Goal: Information Seeking & Learning: Get advice/opinions

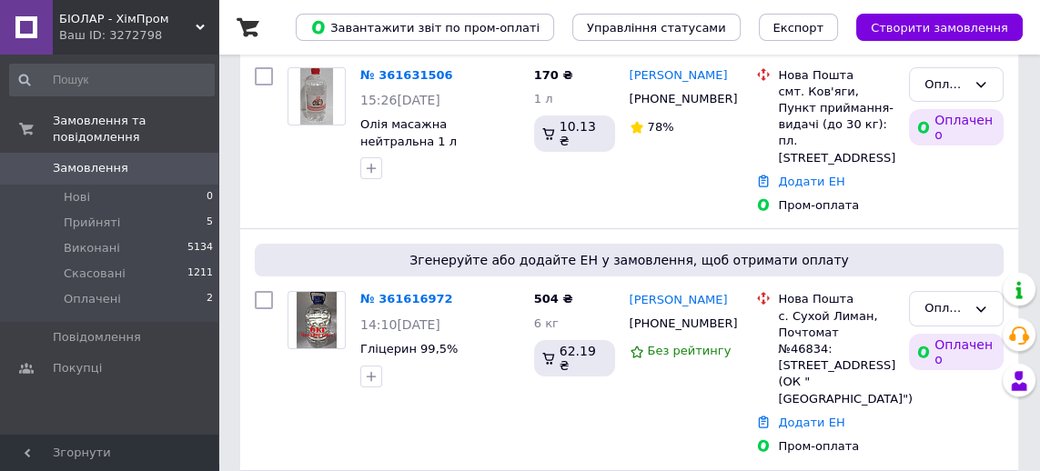
scroll to position [184, 0]
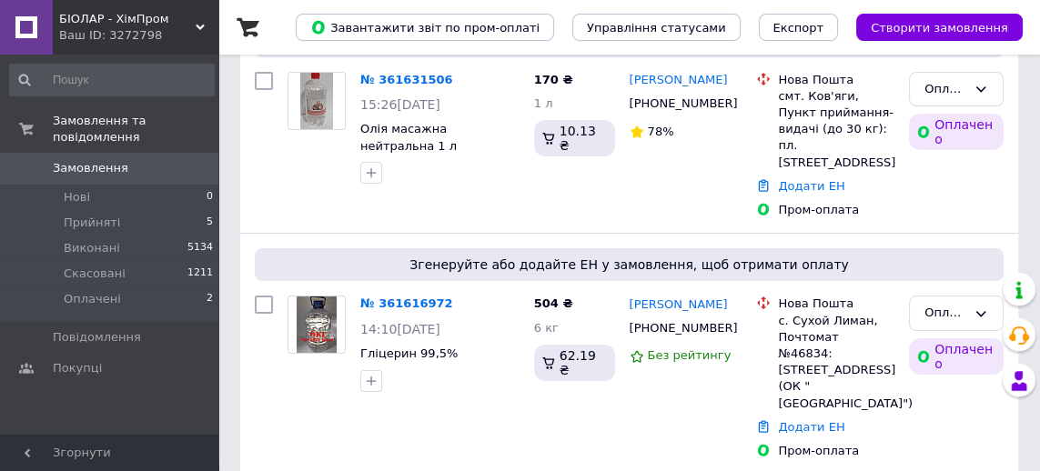
scroll to position [185, 0]
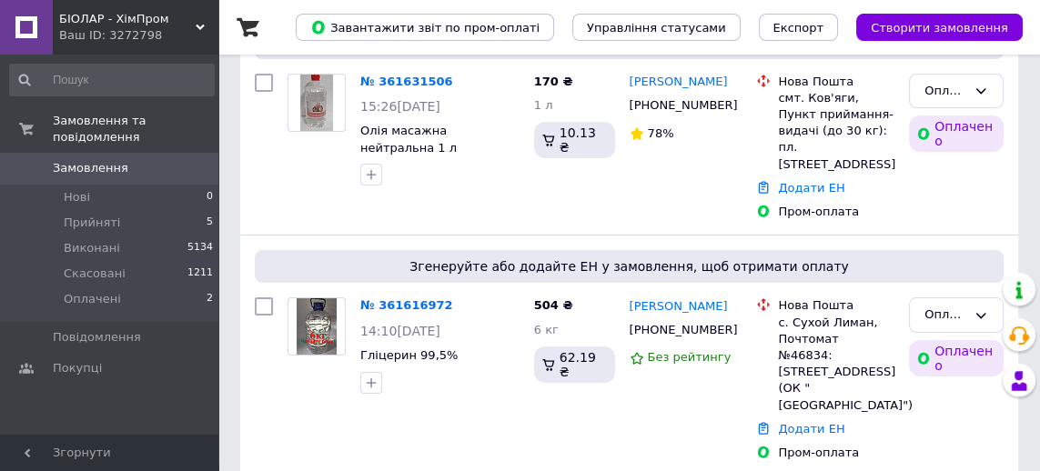
click at [669, 298] on link "[PERSON_NAME]" at bounding box center [679, 306] width 98 height 17
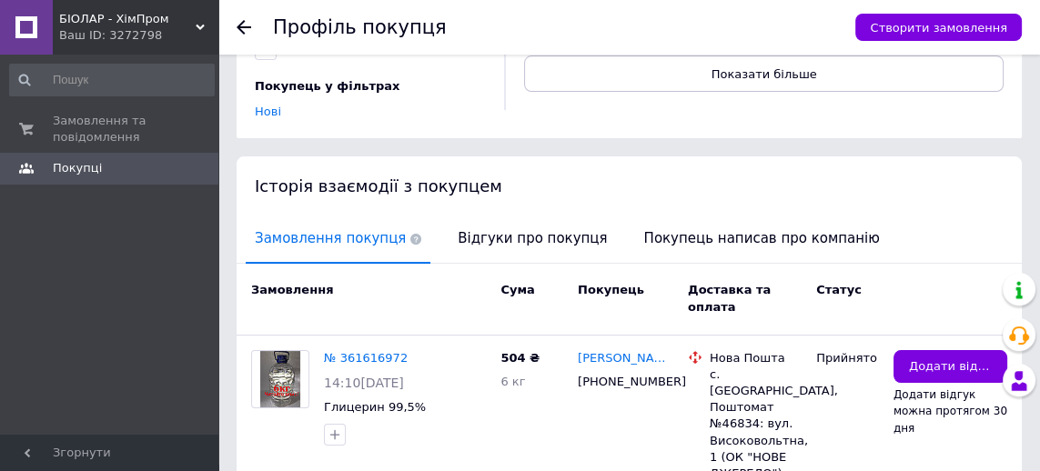
click at [510, 227] on span "Відгуки про покупця" at bounding box center [532, 239] width 167 height 46
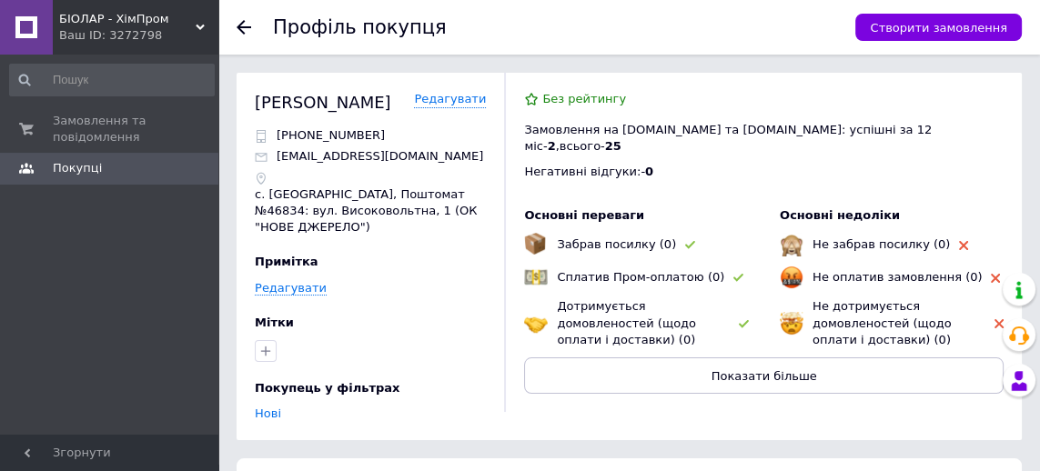
click at [245, 34] on icon at bounding box center [244, 27] width 15 height 15
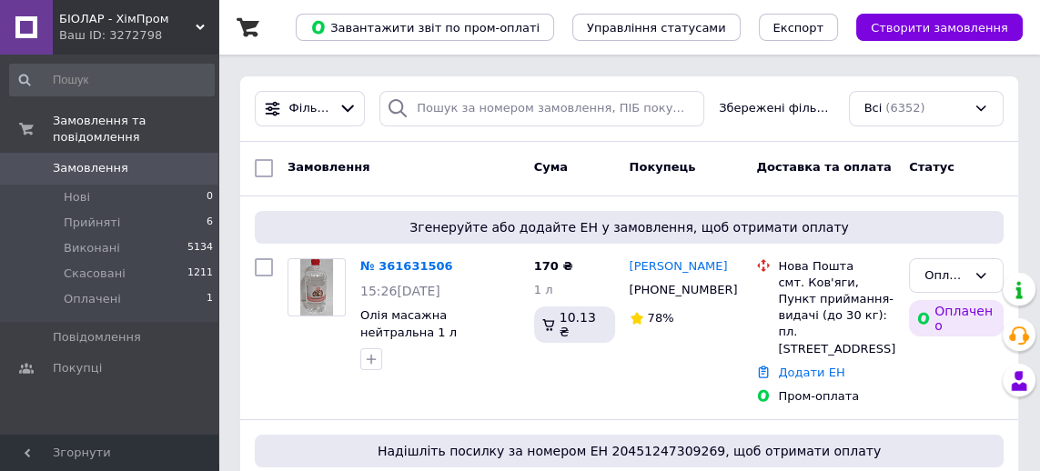
click at [661, 261] on link "[PERSON_NAME]" at bounding box center [679, 266] width 98 height 17
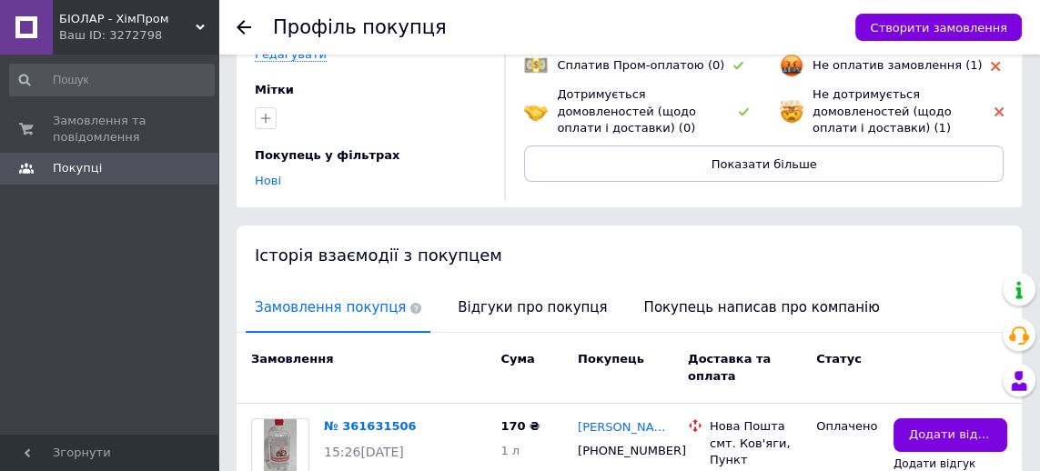
scroll to position [306, 0]
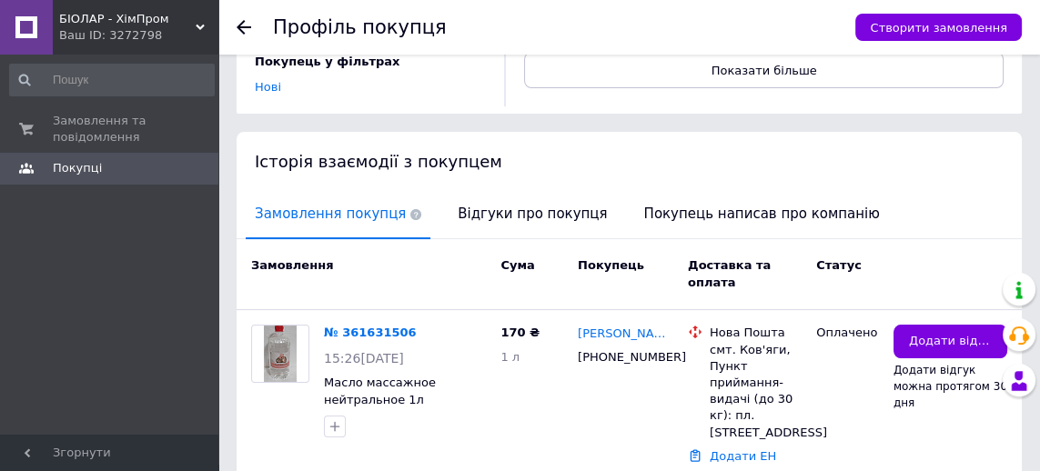
click at [495, 201] on span "Відгуки про покупця" at bounding box center [532, 214] width 167 height 46
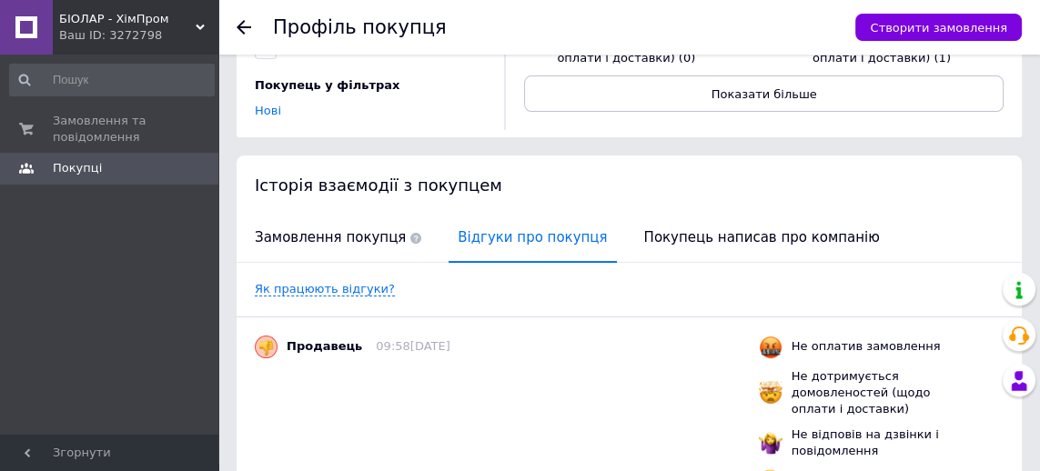
scroll to position [0, 0]
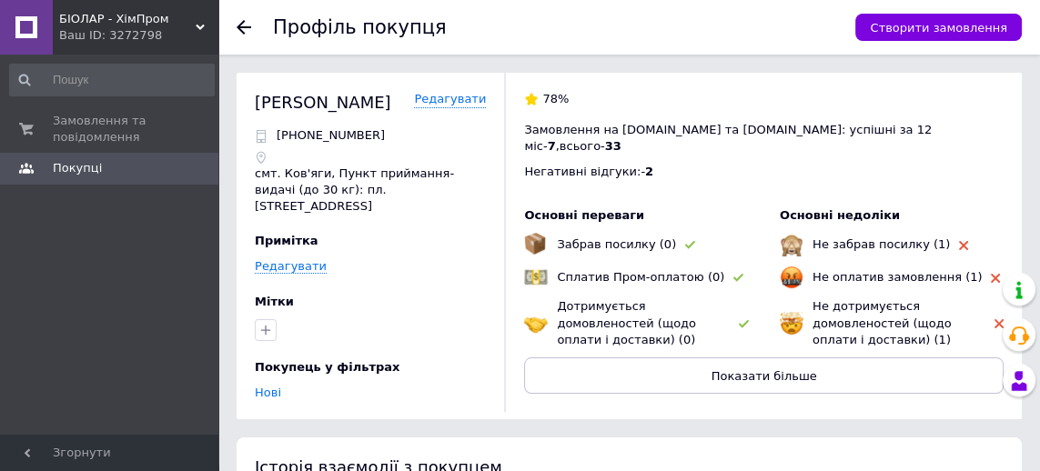
click at [248, 26] on use at bounding box center [244, 27] width 15 height 15
